Goal: Task Accomplishment & Management: Complete application form

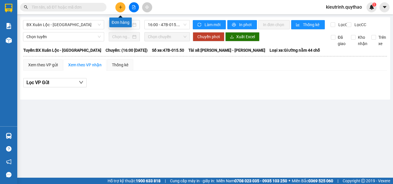
click at [121, 4] on button at bounding box center [120, 7] width 10 height 10
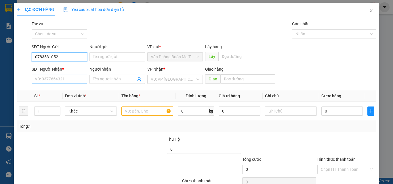
type input "0783531052"
click at [48, 81] on input "SĐT Người Nhận *" at bounding box center [60, 79] width 56 height 9
drag, startPoint x: 61, startPoint y: 58, endPoint x: 34, endPoint y: 56, distance: 26.6
click at [34, 56] on input "0783531052" at bounding box center [60, 56] width 56 height 9
click at [42, 79] on input "SĐT Người Nhận *" at bounding box center [60, 79] width 56 height 9
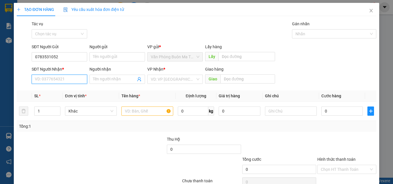
paste input "0783531052"
type input "0783531052"
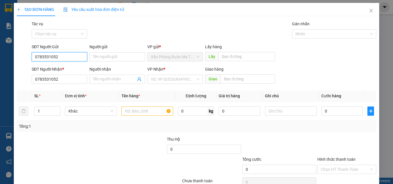
drag, startPoint x: 64, startPoint y: 58, endPoint x: 30, endPoint y: 51, distance: 34.3
click at [30, 51] on div "SĐT Người Gửi 0783531052 0783531052" at bounding box center [59, 54] width 58 height 20
click at [56, 69] on div "0935429529" at bounding box center [59, 68] width 48 height 6
type input "0935429529"
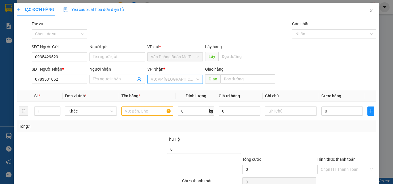
click at [167, 81] on input "search" at bounding box center [173, 79] width 45 height 9
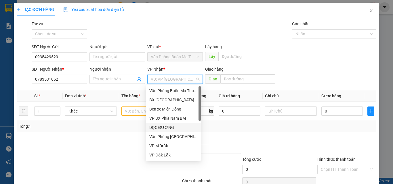
click at [170, 130] on div "DỌC ĐƯỜNG" at bounding box center [173, 128] width 48 height 6
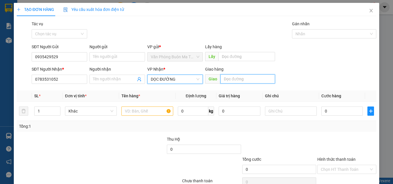
click at [228, 79] on input "text" at bounding box center [247, 78] width 55 height 9
type input "CV CỦ CHI"
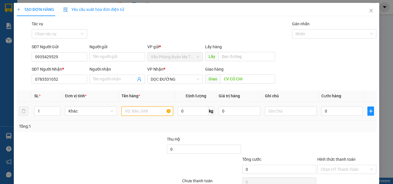
click at [142, 112] on input "text" at bounding box center [147, 111] width 52 height 9
type input "2 THÙNG SR"
click at [46, 110] on input "1" at bounding box center [48, 111] width 26 height 9
type input "2"
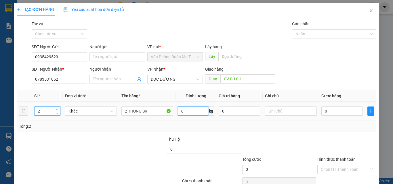
click at [190, 107] on input "0" at bounding box center [193, 111] width 30 height 9
type input "100"
click at [321, 112] on input "0" at bounding box center [341, 111] width 41 height 9
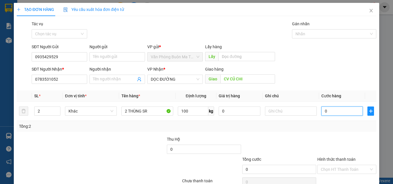
type input "3"
type input "30"
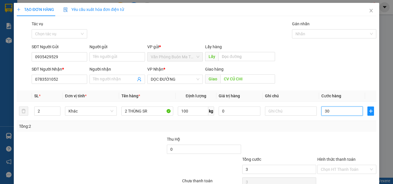
type input "30"
type input "300"
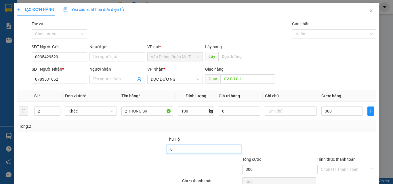
type input "300.000"
click at [174, 152] on input "0" at bounding box center [204, 149] width 74 height 9
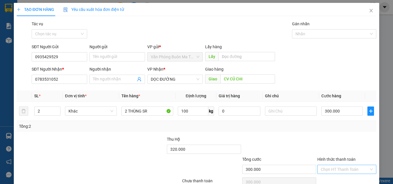
click at [349, 167] on input "Hình thức thanh toán" at bounding box center [345, 169] width 48 height 9
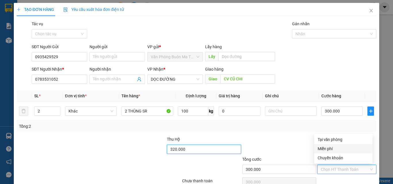
click at [175, 149] on input "320.000" at bounding box center [204, 149] width 74 height 9
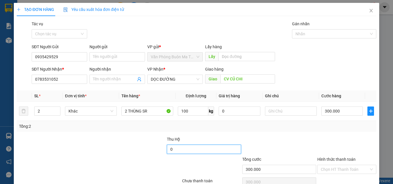
click at [167, 150] on input "0" at bounding box center [204, 149] width 74 height 9
click at [169, 149] on input "0" at bounding box center [204, 149] width 74 height 9
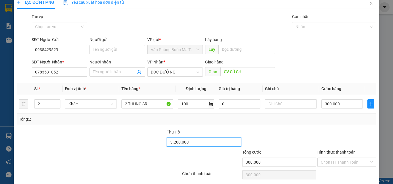
scroll to position [28, 0]
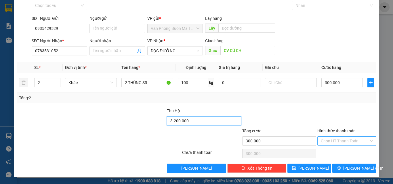
type input "3.200.000"
click at [334, 140] on input "Hình thức thanh toán" at bounding box center [345, 141] width 48 height 9
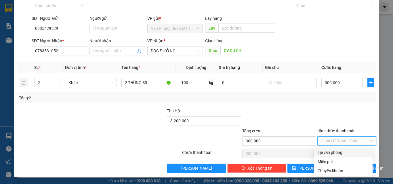
click at [327, 116] on div at bounding box center [347, 118] width 60 height 20
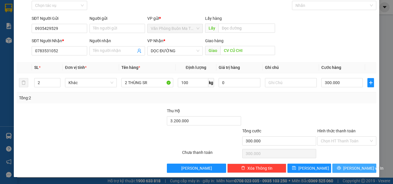
click at [349, 168] on span "[PERSON_NAME] và In" at bounding box center [363, 168] width 40 height 6
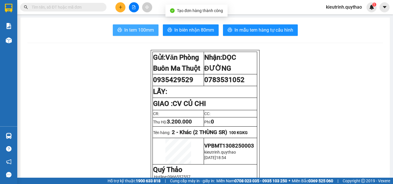
click at [139, 27] on span "In tem 100mm" at bounding box center [139, 29] width 30 height 7
click at [133, 28] on span "In tem 100mm" at bounding box center [139, 29] width 30 height 7
click at [134, 27] on span "In tem 100mm" at bounding box center [139, 29] width 30 height 7
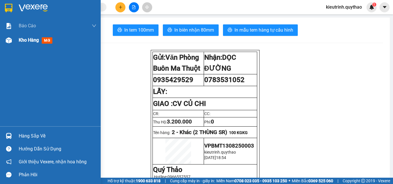
click at [32, 41] on span "Kho hàng" at bounding box center [29, 39] width 20 height 5
